Goal: Find specific page/section: Find specific page/section

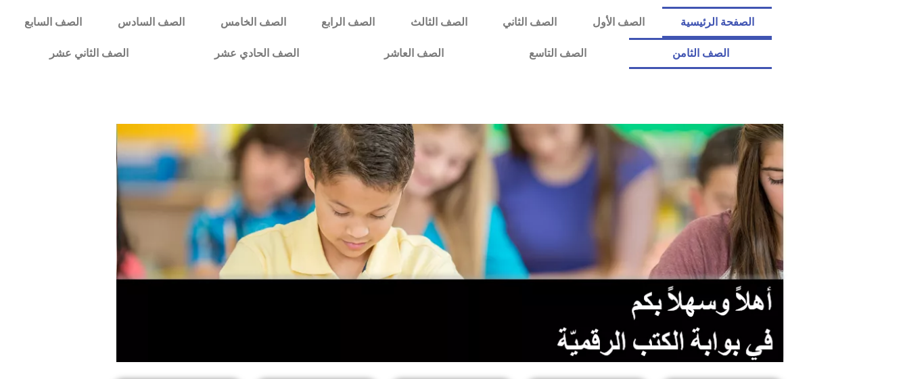
click at [629, 38] on link "الصف الثامن" at bounding box center [700, 53] width 142 height 31
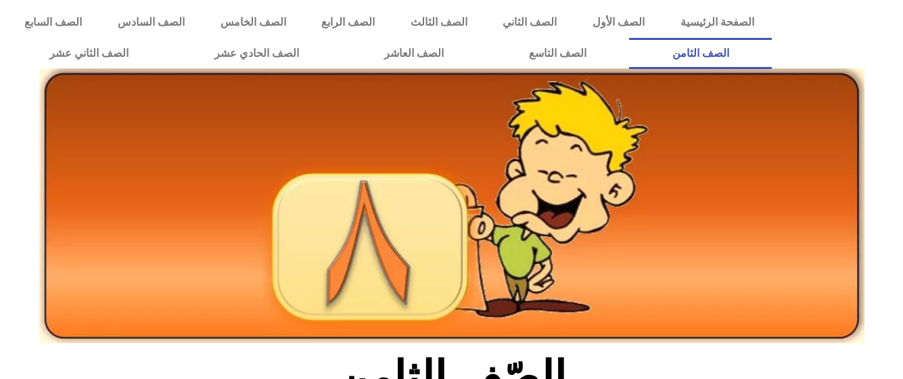
click at [878, 186] on icon at bounding box center [451, 167] width 904 height 91
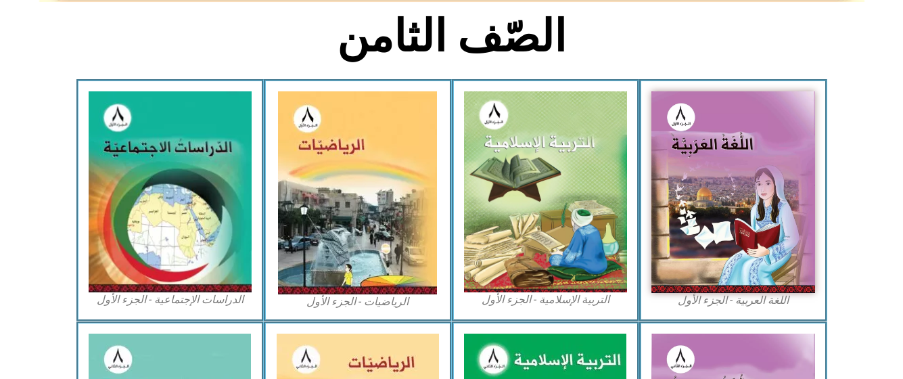
scroll to position [379, 0]
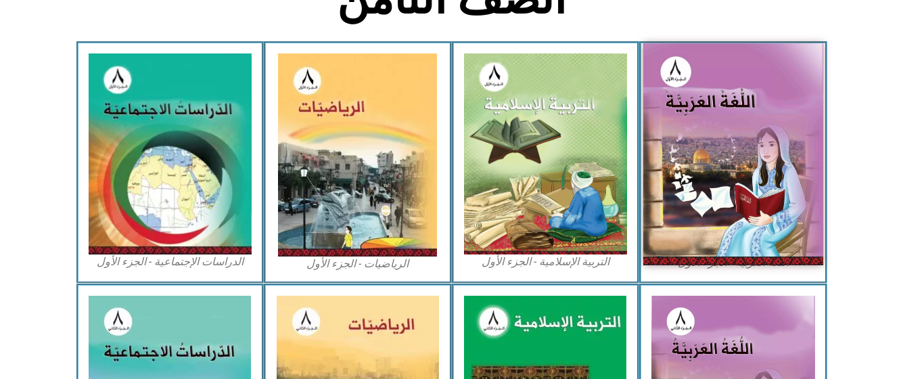
click at [757, 214] on img at bounding box center [734, 153] width 180 height 221
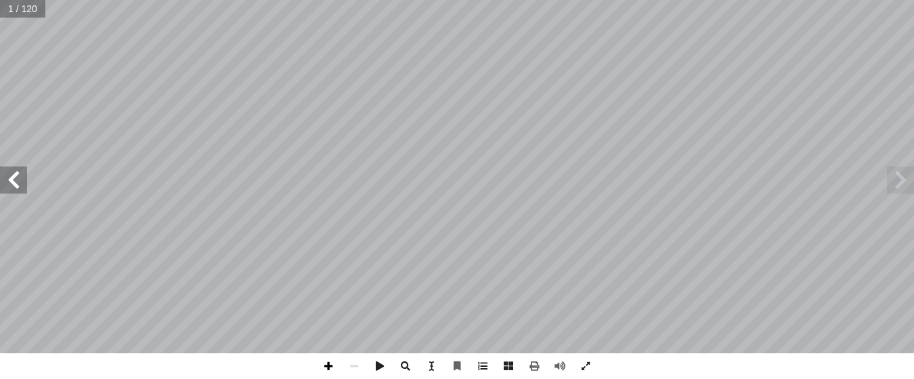
click at [327, 371] on span at bounding box center [328, 366] width 26 height 26
click at [355, 363] on span at bounding box center [354, 366] width 26 height 26
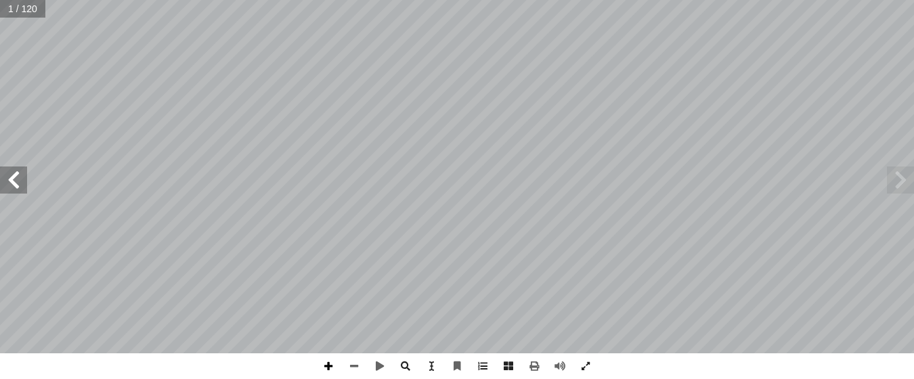
click at [324, 367] on span at bounding box center [328, 366] width 26 height 26
click at [14, 179] on span at bounding box center [13, 179] width 27 height 27
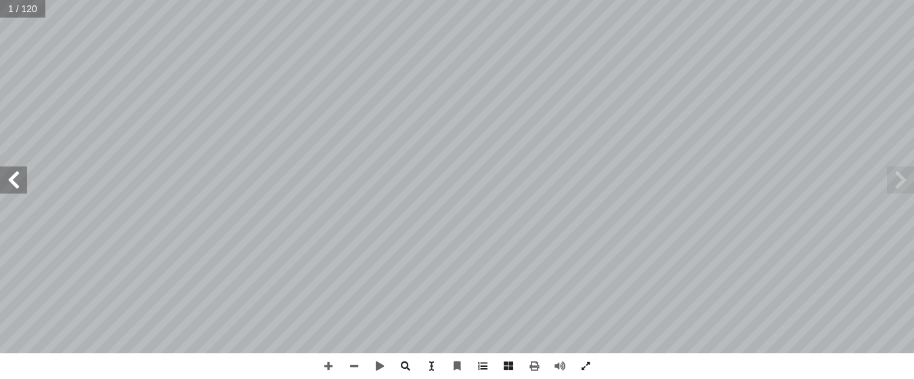
click at [14, 179] on span at bounding box center [13, 179] width 27 height 27
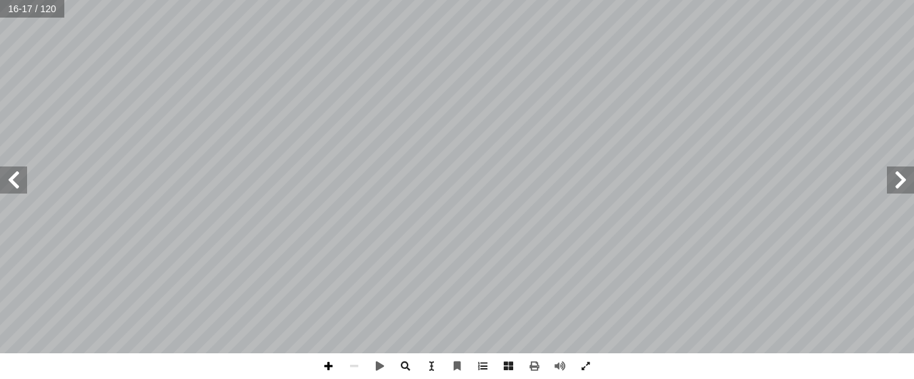
click at [328, 363] on span at bounding box center [328, 366] width 26 height 26
click at [329, 369] on span at bounding box center [328, 366] width 26 height 26
click at [357, 123] on html "الصفحة الرئيسية الصف الأول الصف الثاني الصف الثالث الصف الرابع الصف الخامس الصف…" at bounding box center [457, 61] width 914 height 123
click at [355, 371] on span at bounding box center [354, 366] width 26 height 26
click at [326, 368] on span at bounding box center [328, 366] width 26 height 26
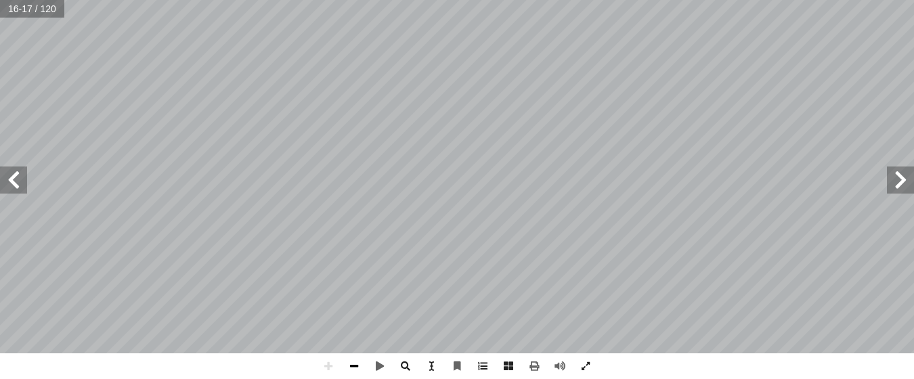
click at [353, 367] on span at bounding box center [354, 366] width 26 height 26
click at [326, 365] on span at bounding box center [328, 366] width 26 height 26
